Goal: Task Accomplishment & Management: Use online tool/utility

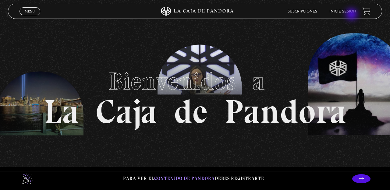
click at [352, 15] on li "Inicie sesión" at bounding box center [342, 11] width 27 height 9
click at [344, 11] on link "Inicie sesión" at bounding box center [342, 12] width 27 height 4
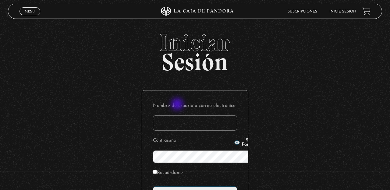
click at [178, 115] on input "Nombre de usuario o correo electrónico" at bounding box center [195, 122] width 84 height 15
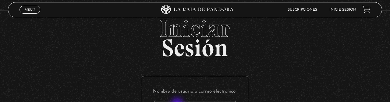
type input "anpao789@gmail.com"
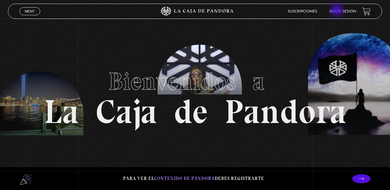
click at [338, 11] on link "Inicie sesión" at bounding box center [342, 12] width 27 height 4
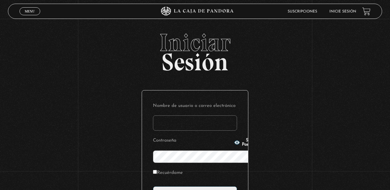
click at [338, 11] on link "Inicie sesión" at bounding box center [342, 12] width 27 height 4
click at [225, 115] on input "Nombre de usuario o correo electrónico" at bounding box center [195, 122] width 84 height 15
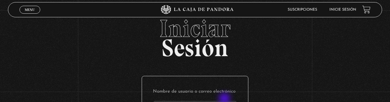
type input "b"
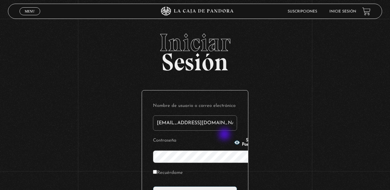
type input "anpao789@gmail.com"
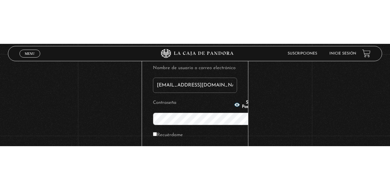
scroll to position [12, 0]
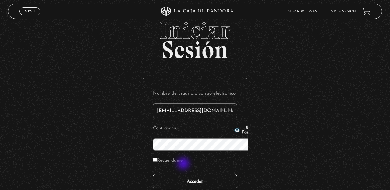
click at [184, 174] on input "Acceder" at bounding box center [195, 181] width 84 height 15
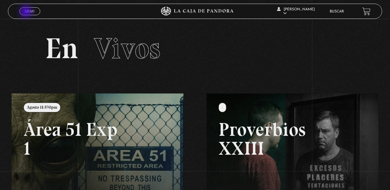
click at [27, 12] on span "Menu" at bounding box center [30, 11] width 10 height 4
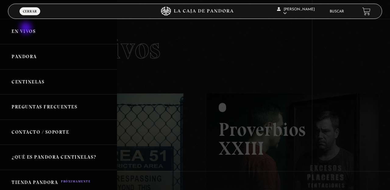
click at [27, 29] on link "En vivos" at bounding box center [58, 31] width 117 height 25
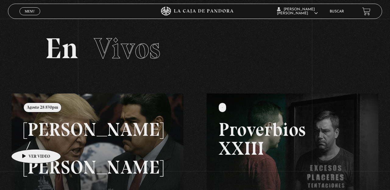
click at [27, 140] on link at bounding box center [207, 189] width 390 height 190
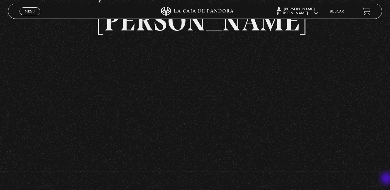
scroll to position [102, 0]
